Goal: Information Seeking & Learning: Learn about a topic

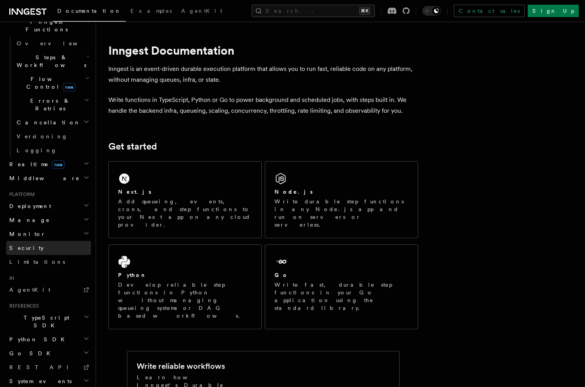
scroll to position [233, 0]
click at [34, 283] on link "AgentKit" at bounding box center [48, 290] width 85 height 14
click at [30, 202] on span "Deployment" at bounding box center [28, 206] width 45 height 8
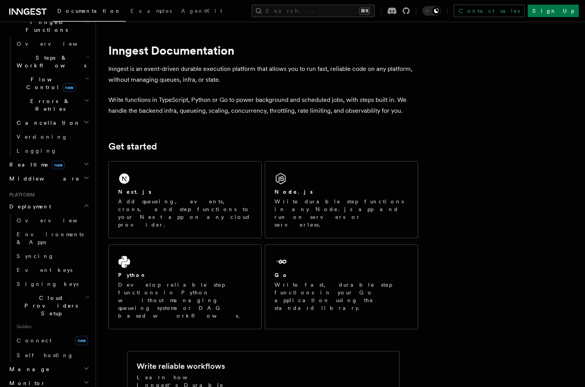
click at [31, 202] on span "Deployment" at bounding box center [28, 206] width 45 height 8
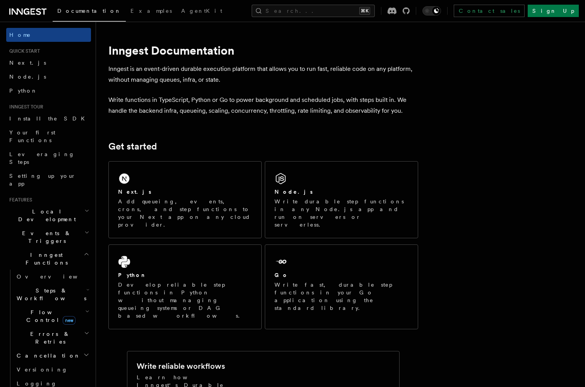
scroll to position [0, 0]
click at [31, 120] on span "Install the SDK" at bounding box center [49, 118] width 80 height 6
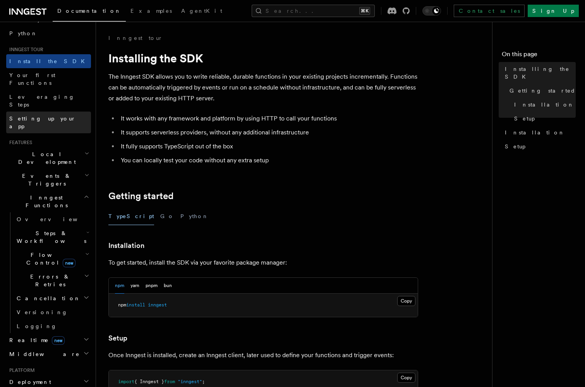
scroll to position [82, 0]
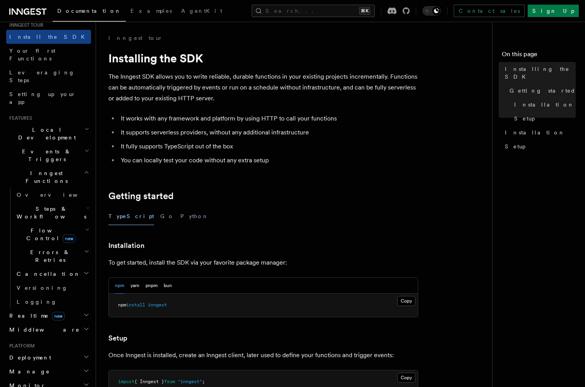
click at [22, 309] on h2 "Realtime new" at bounding box center [48, 316] width 85 height 14
click at [22, 312] on span "Realtime new" at bounding box center [35, 316] width 58 height 8
click at [22, 326] on span "Middleware" at bounding box center [43, 330] width 74 height 8
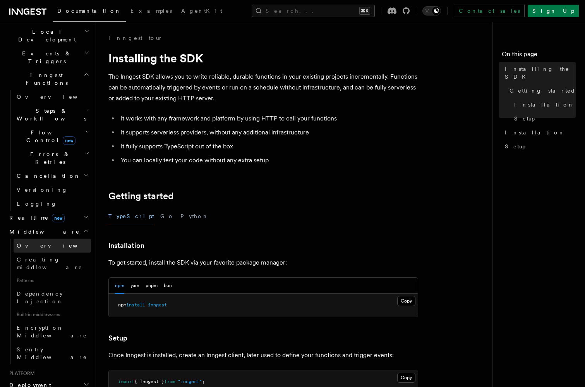
scroll to position [185, 0]
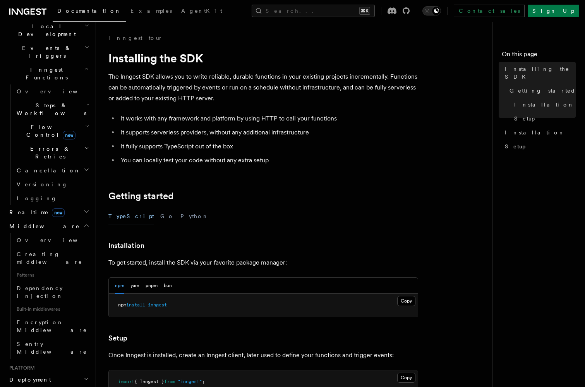
click at [51, 372] on h2 "Deployment" at bounding box center [48, 379] width 85 height 14
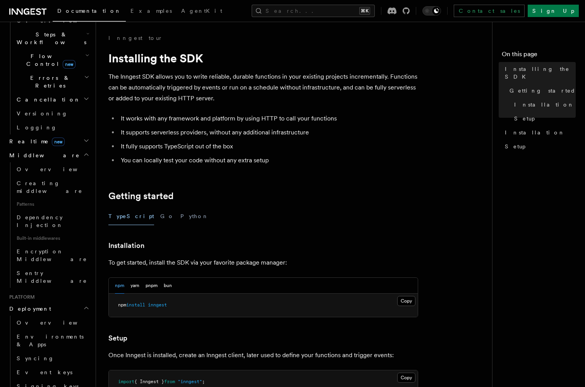
scroll to position [270, 0]
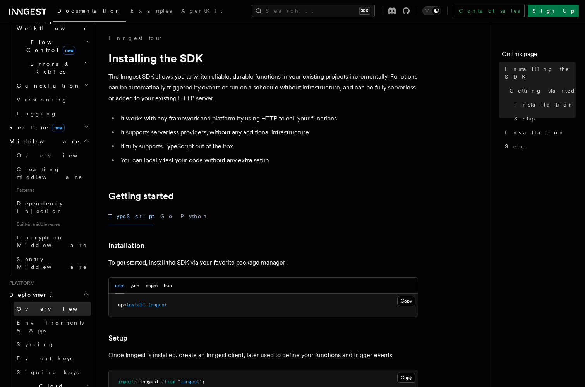
click at [51, 302] on link "Overview" at bounding box center [52, 309] width 77 height 14
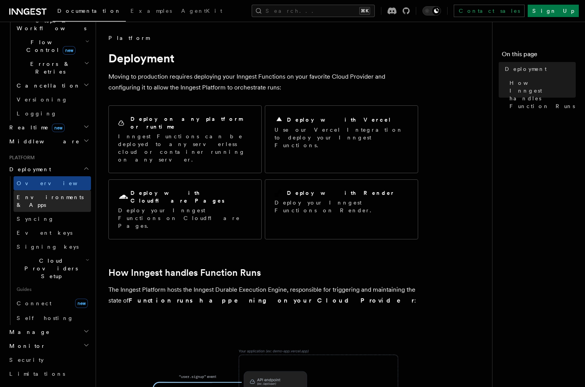
click at [49, 194] on span "Environments & Apps" at bounding box center [50, 201] width 67 height 14
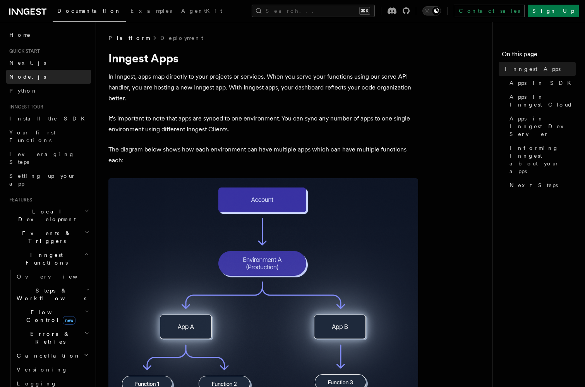
click at [34, 73] on link "Node.js" at bounding box center [48, 77] width 85 height 14
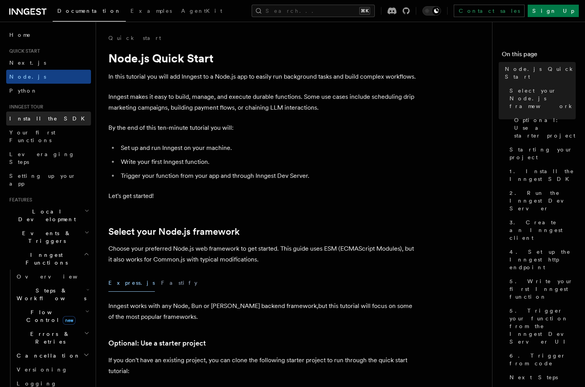
click at [32, 117] on span "Install the SDK" at bounding box center [49, 118] width 80 height 6
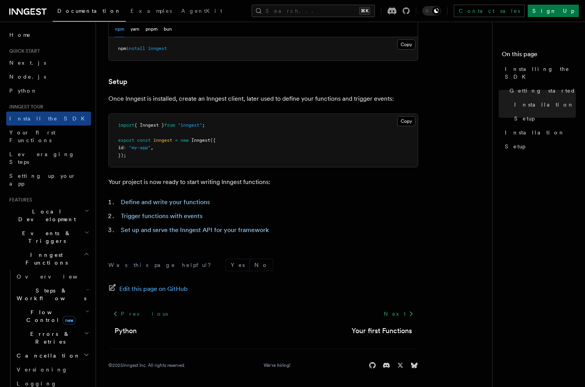
scroll to position [256, 0]
click at [46, 136] on span "Your first Functions" at bounding box center [50, 136] width 82 height 15
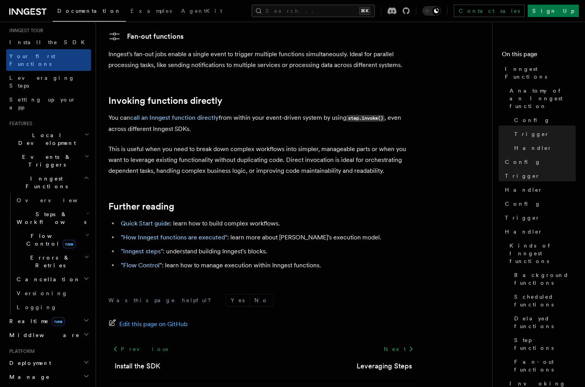
scroll to position [82, 0]
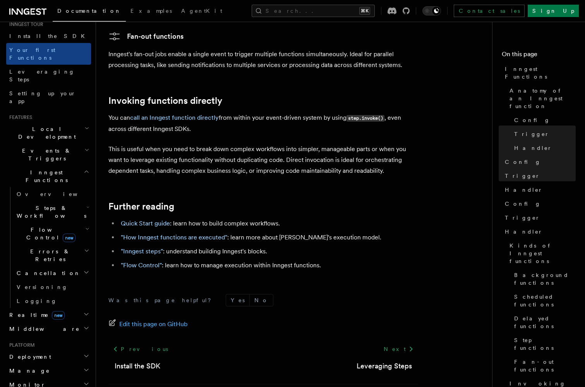
click at [40, 226] on span "Flow Control new" at bounding box center [50, 233] width 72 height 15
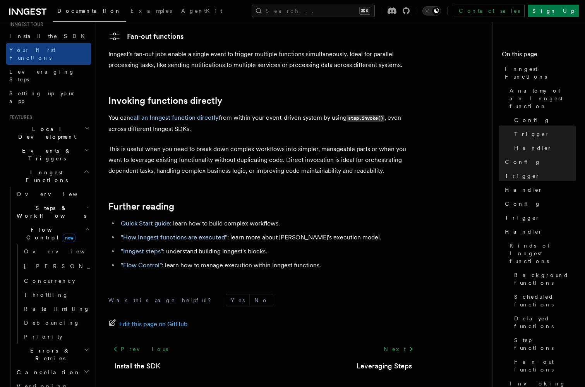
click at [43, 204] on span "Steps & Workflows" at bounding box center [50, 211] width 73 height 15
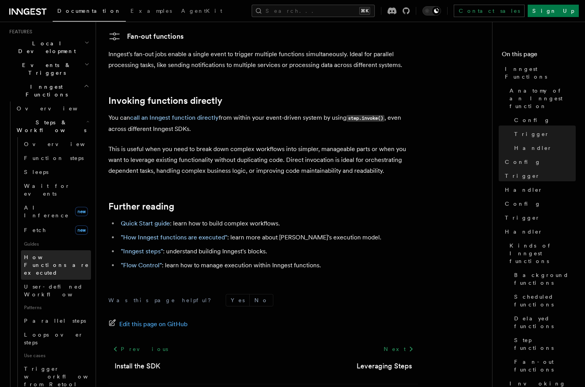
scroll to position [172, 0]
